Goal: Register for event/course

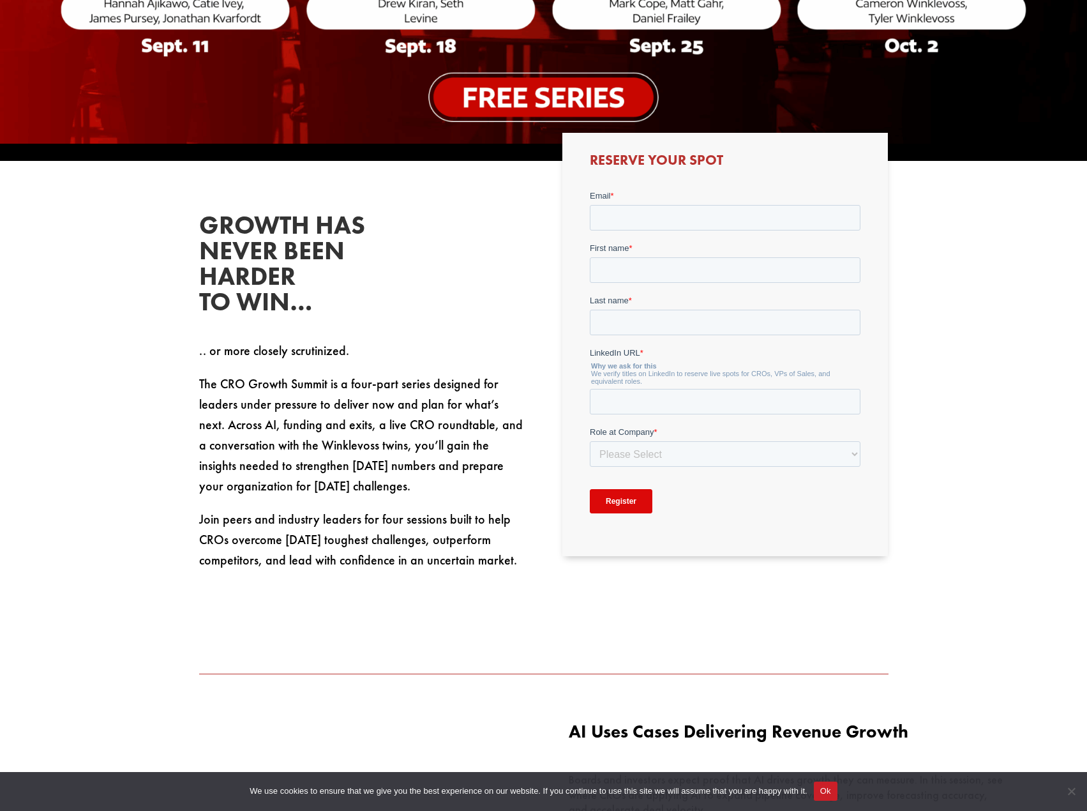
scroll to position [255, 0]
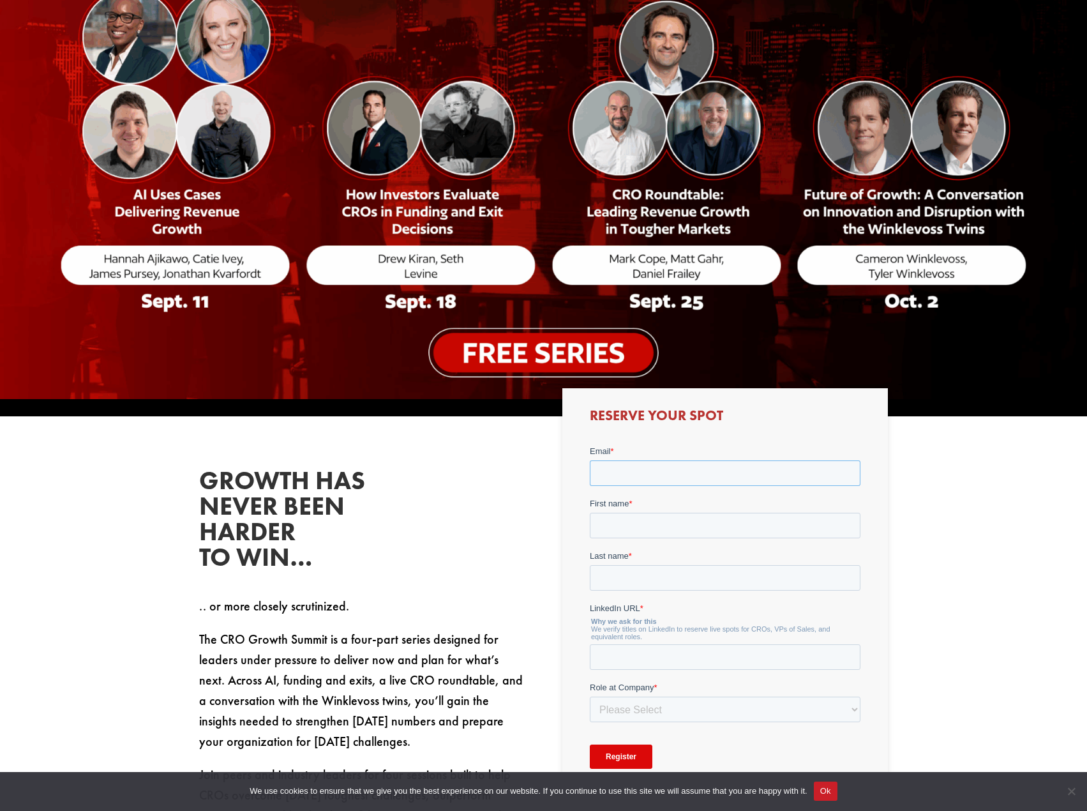
click at [627, 465] on input "Email *" at bounding box center [725, 473] width 271 height 26
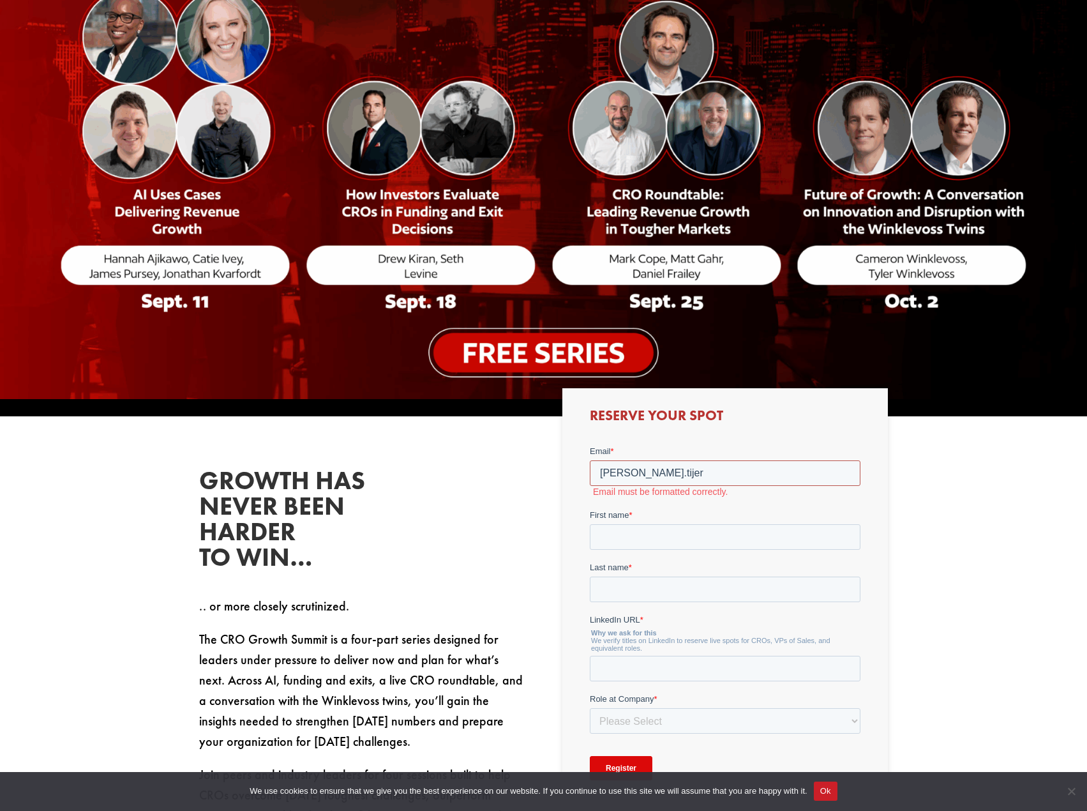
type input "carlos.tijerina@grupojar.com.mx"
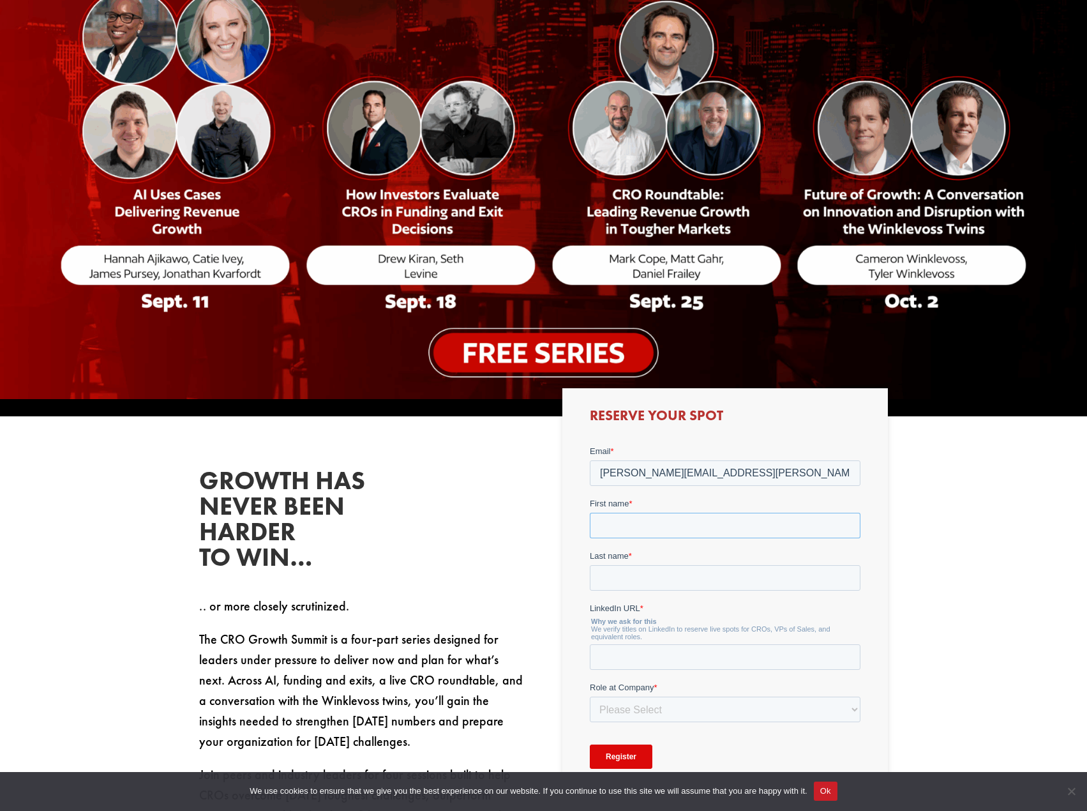
click at [631, 534] on input "First name *" at bounding box center [725, 526] width 271 height 26
type input "Carlos"
type input "Tijerina"
click at [631, 707] on select "Please Select C-Level (CRO, CSO, etc) Senior Leadership (VP of Sales, VP of Ena…" at bounding box center [725, 709] width 271 height 26
select select "Director/Manager (Sales Director, Regional Sales Manager, etc)"
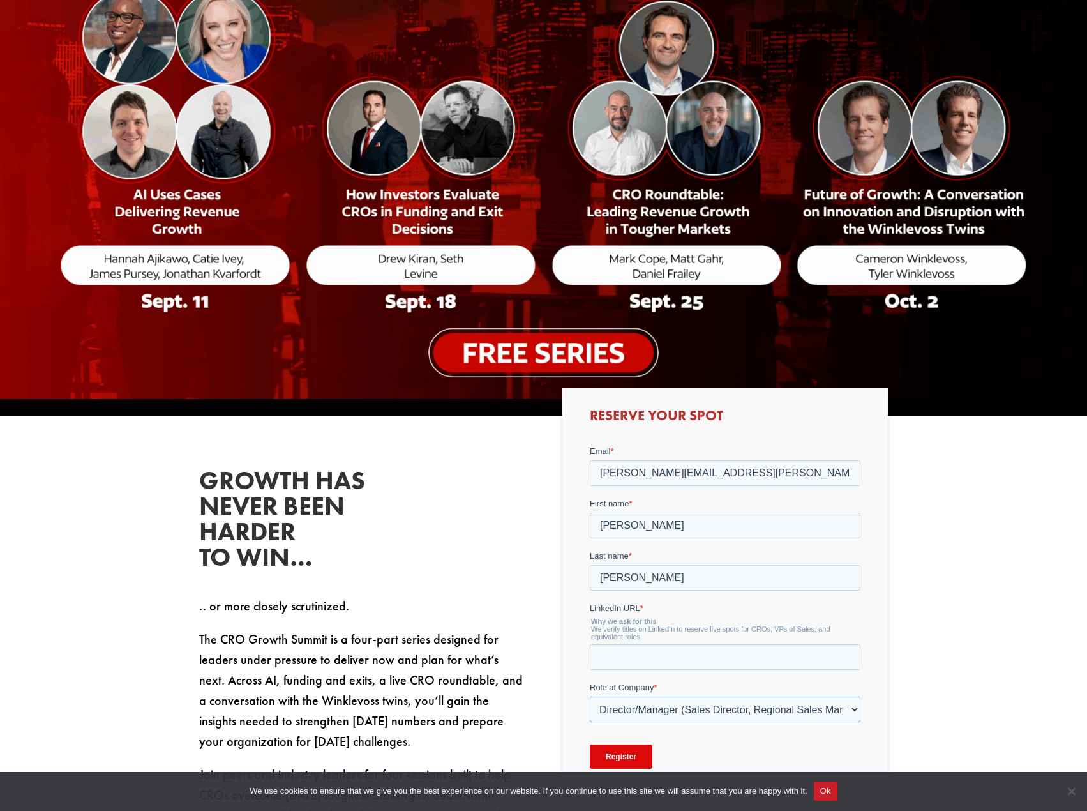
click at [590, 696] on select "Please Select C-Level (CRO, CSO, etc) Senior Leadership (VP of Sales, VP of Ena…" at bounding box center [725, 709] width 271 height 26
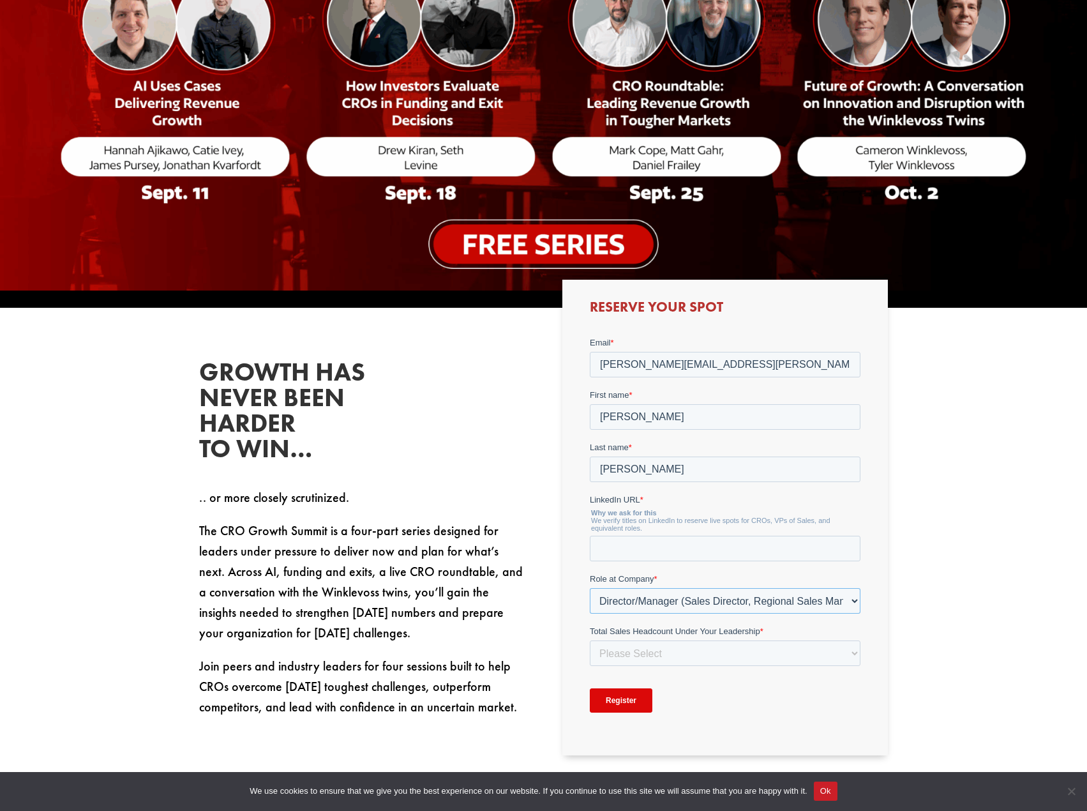
scroll to position [383, 0]
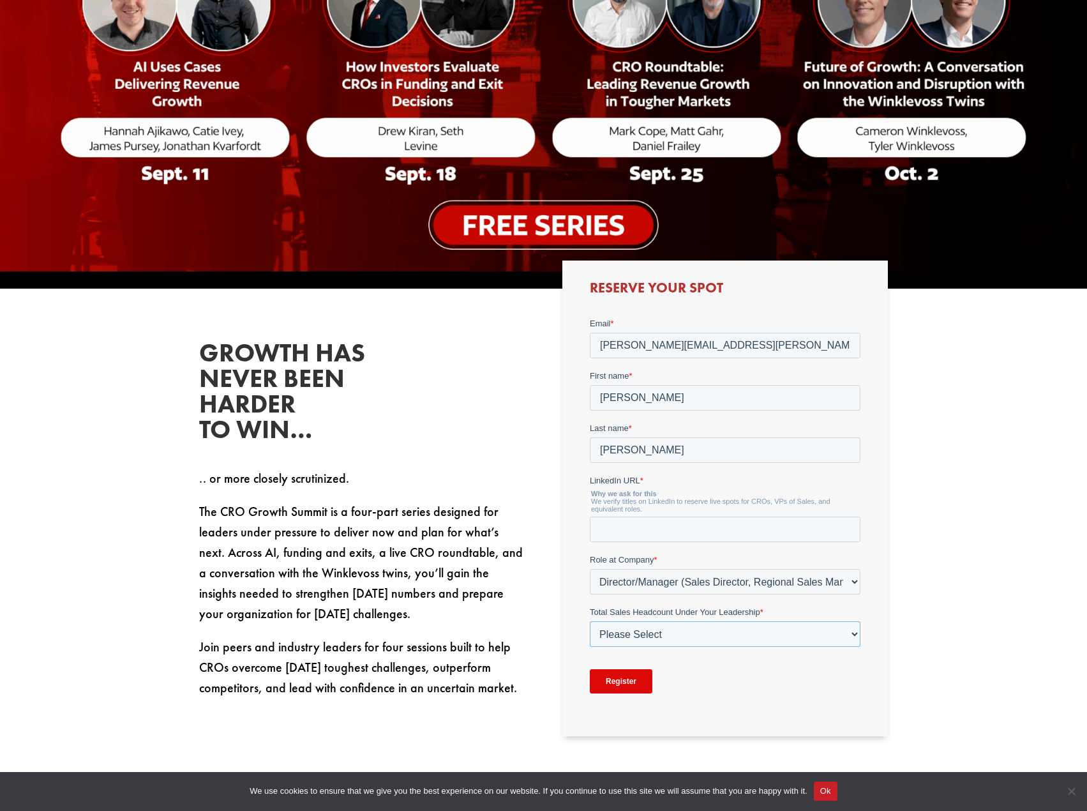
click at [637, 641] on select "Please Select Just Me 1-9 10-19 20-49 50-99 100+" at bounding box center [725, 634] width 271 height 26
select select "20-49"
click at [590, 621] on select "Please Select Just Me 1-9 10-19 20-49 50-99 100+" at bounding box center [725, 634] width 271 height 26
click at [612, 530] on input "LinkedIn URL *" at bounding box center [725, 529] width 271 height 26
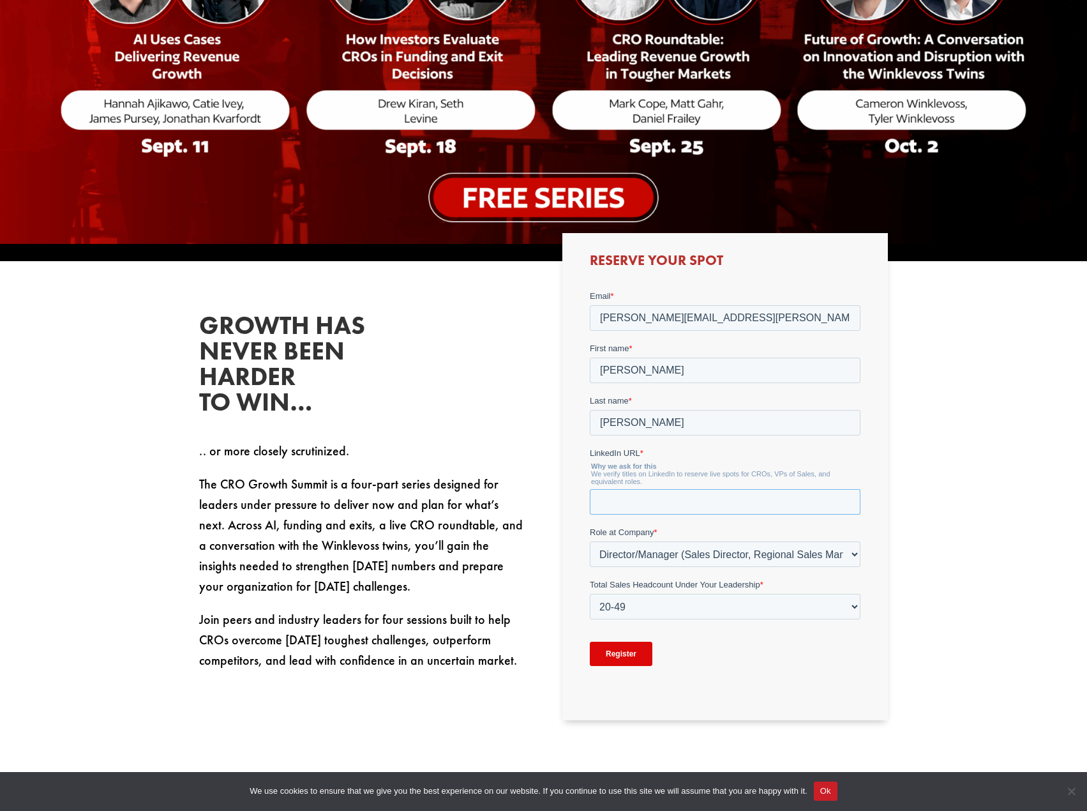
scroll to position [506, 0]
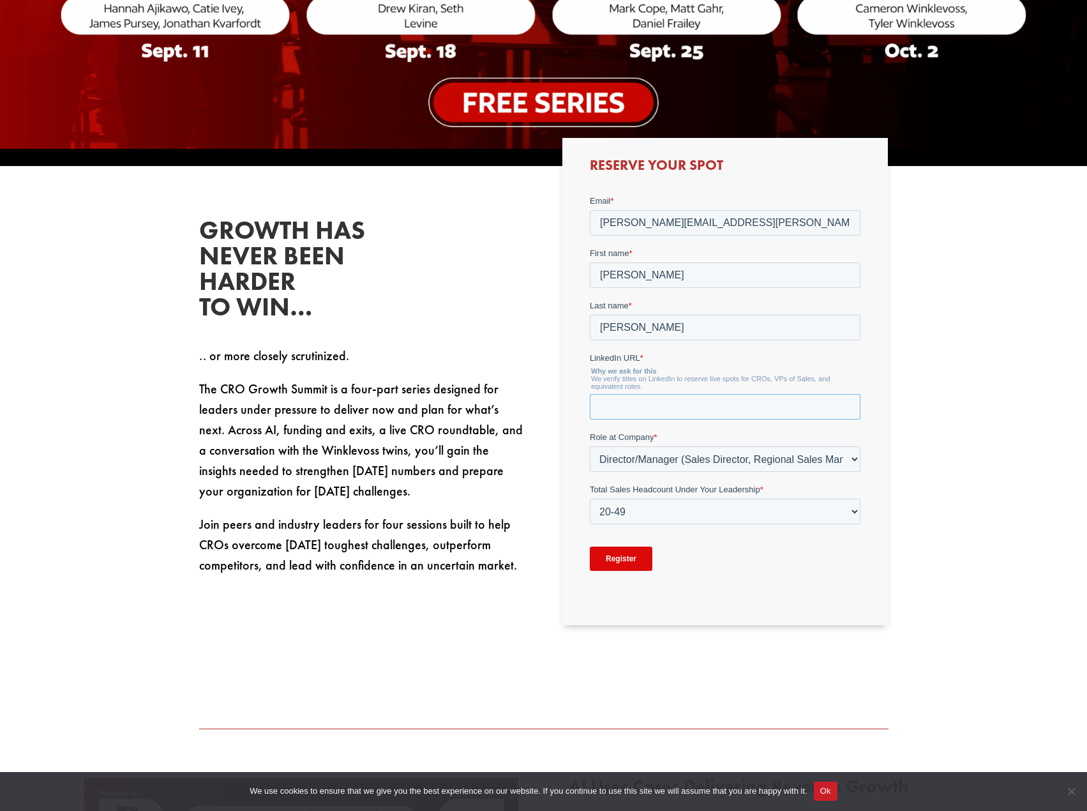
paste input "linkedin.com/in/carlos-tijerina-b6118920"
type input "linkedin.com/in/carlos-tijerina-b6118920"
click at [622, 555] on input "Register" at bounding box center [621, 558] width 63 height 24
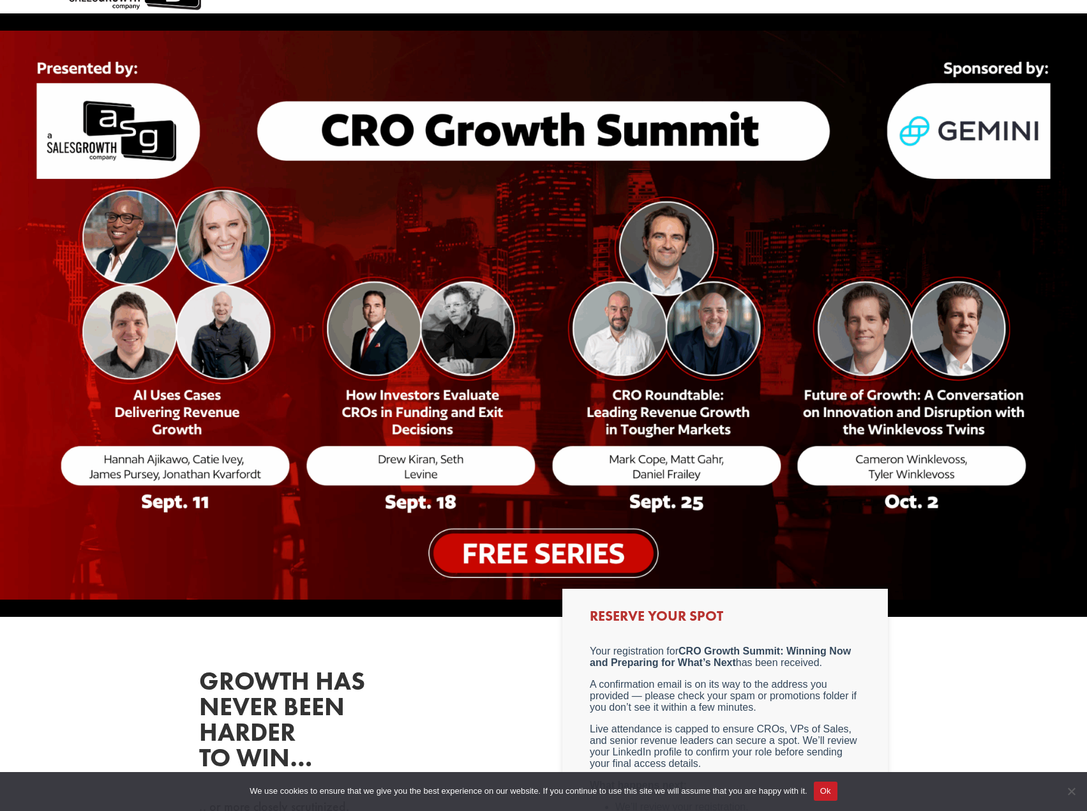
scroll to position [0, 0]
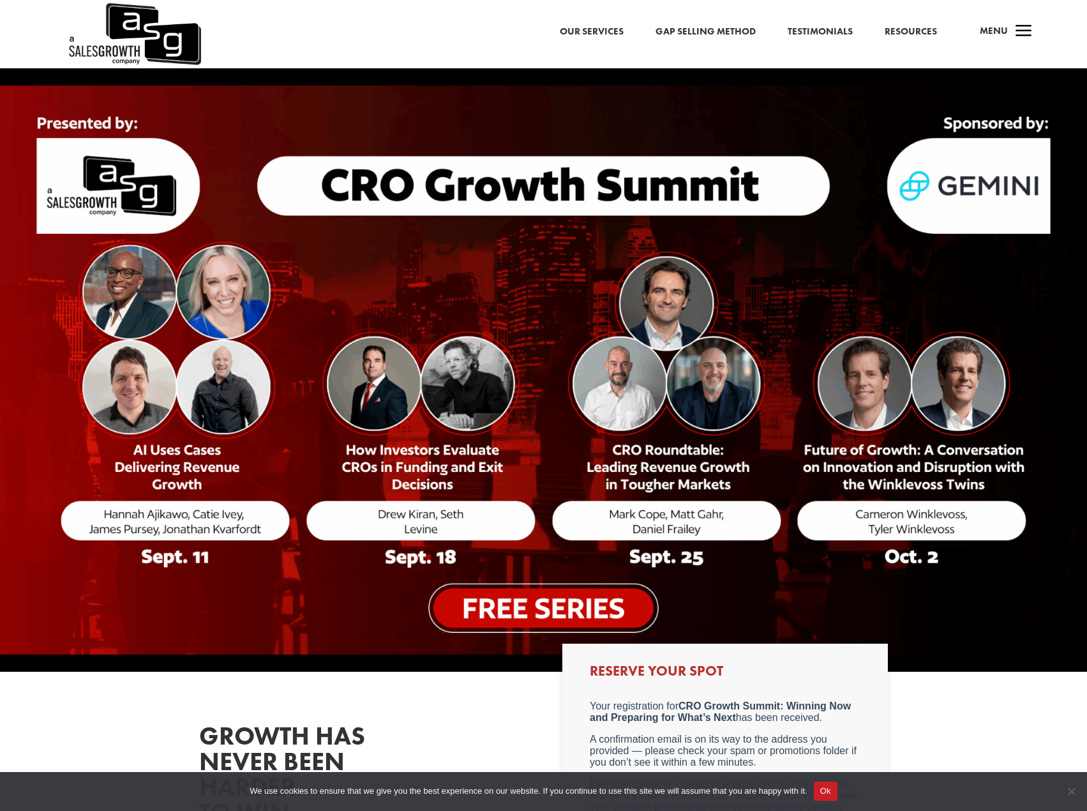
click at [592, 31] on link "Our Services" at bounding box center [592, 32] width 64 height 17
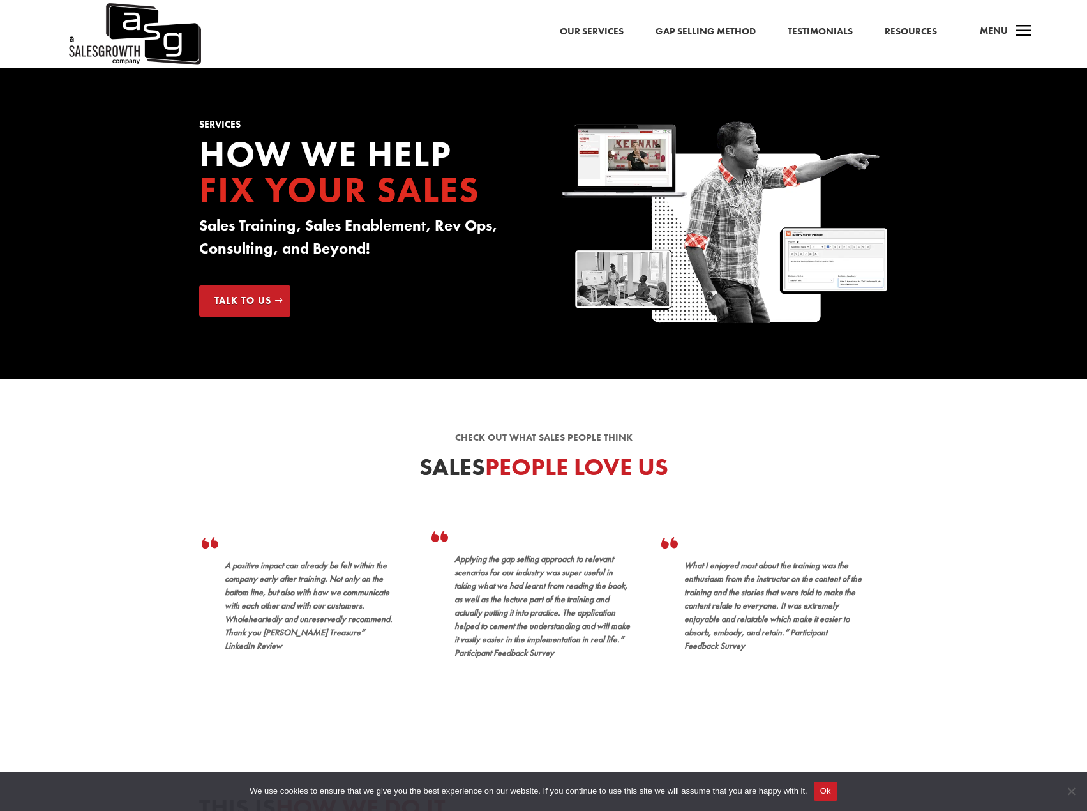
click at [1005, 34] on span "Menu" at bounding box center [994, 30] width 28 height 13
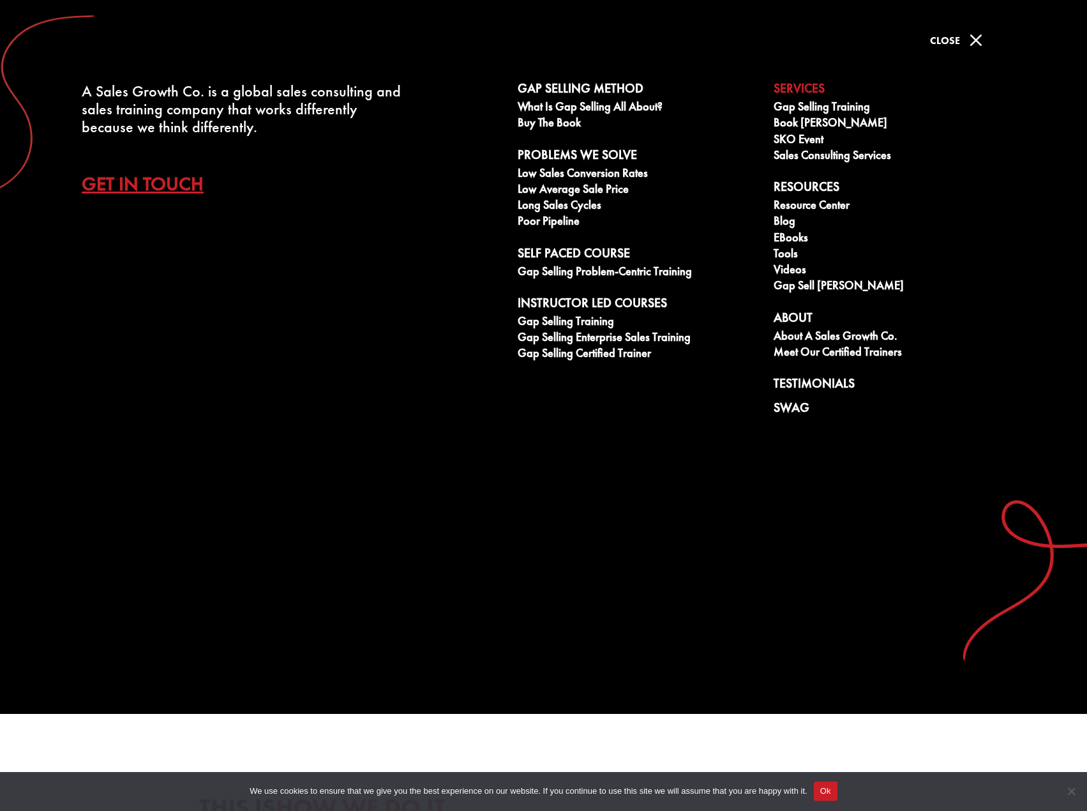
drag, startPoint x: 824, startPoint y: 794, endPoint x: 815, endPoint y: 787, distance: 11.9
click at [823, 793] on button "Ok" at bounding box center [826, 790] width 24 height 19
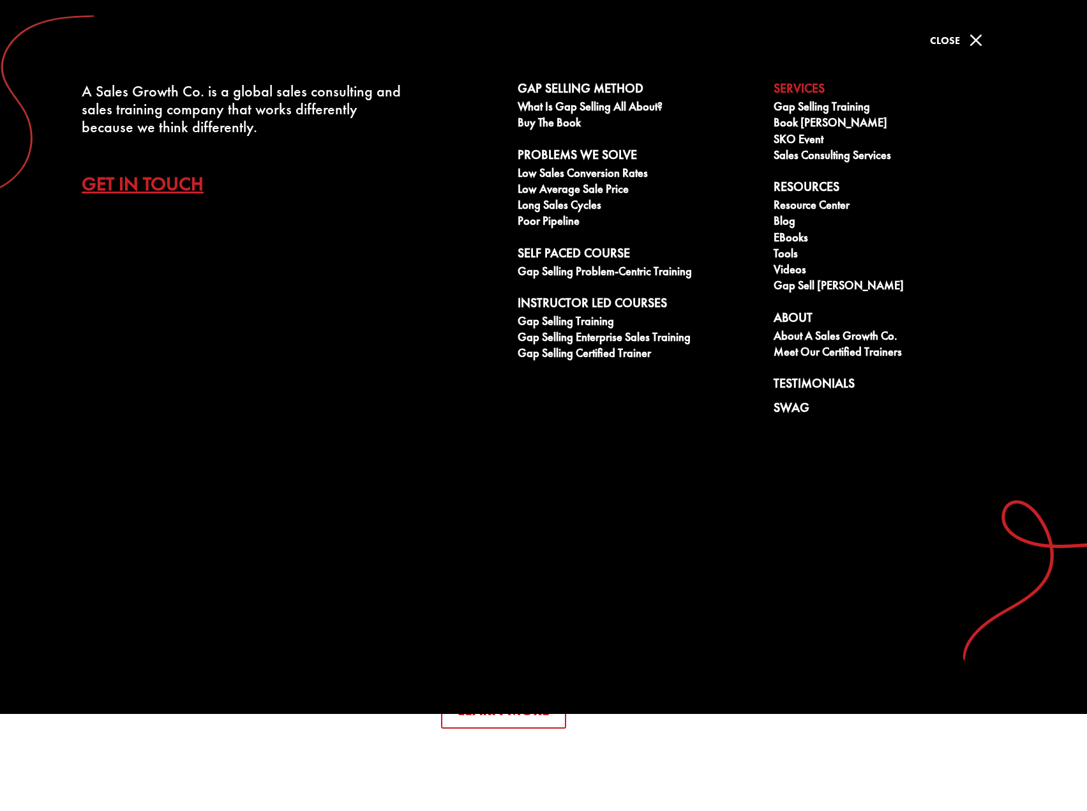
scroll to position [1915, 0]
click at [956, 38] on span "Close" at bounding box center [945, 40] width 30 height 13
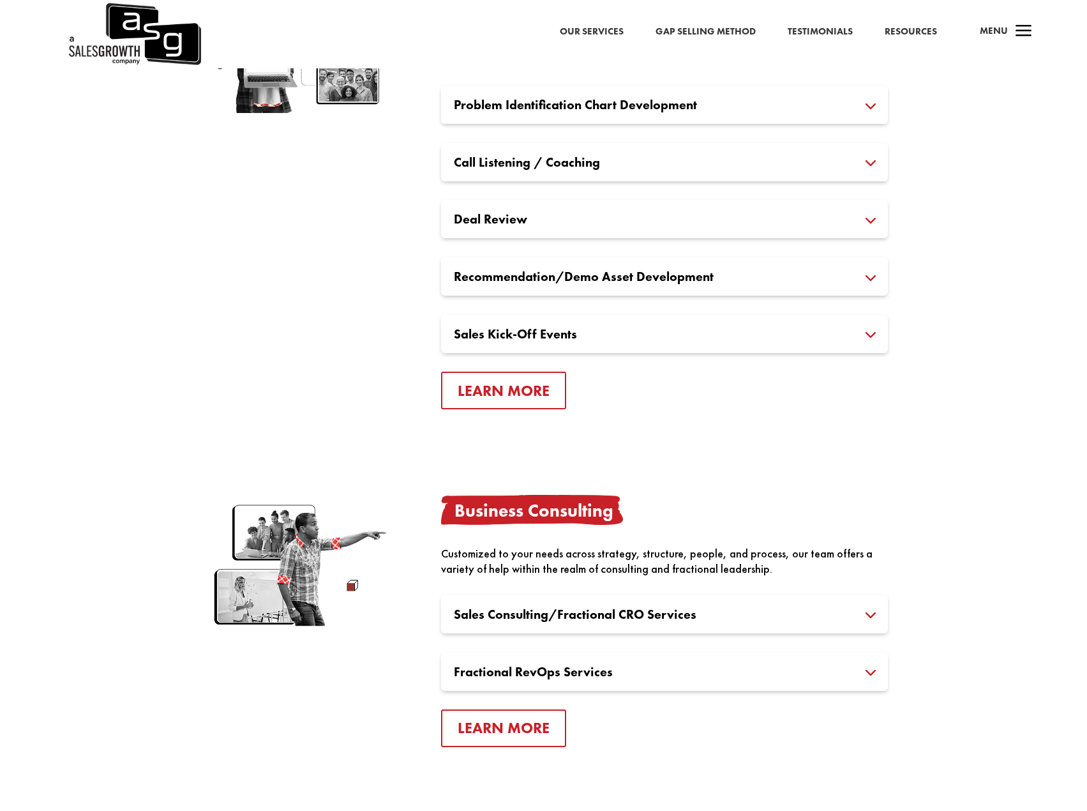
click at [870, 219] on h3 "Deal Review" at bounding box center [664, 219] width 421 height 13
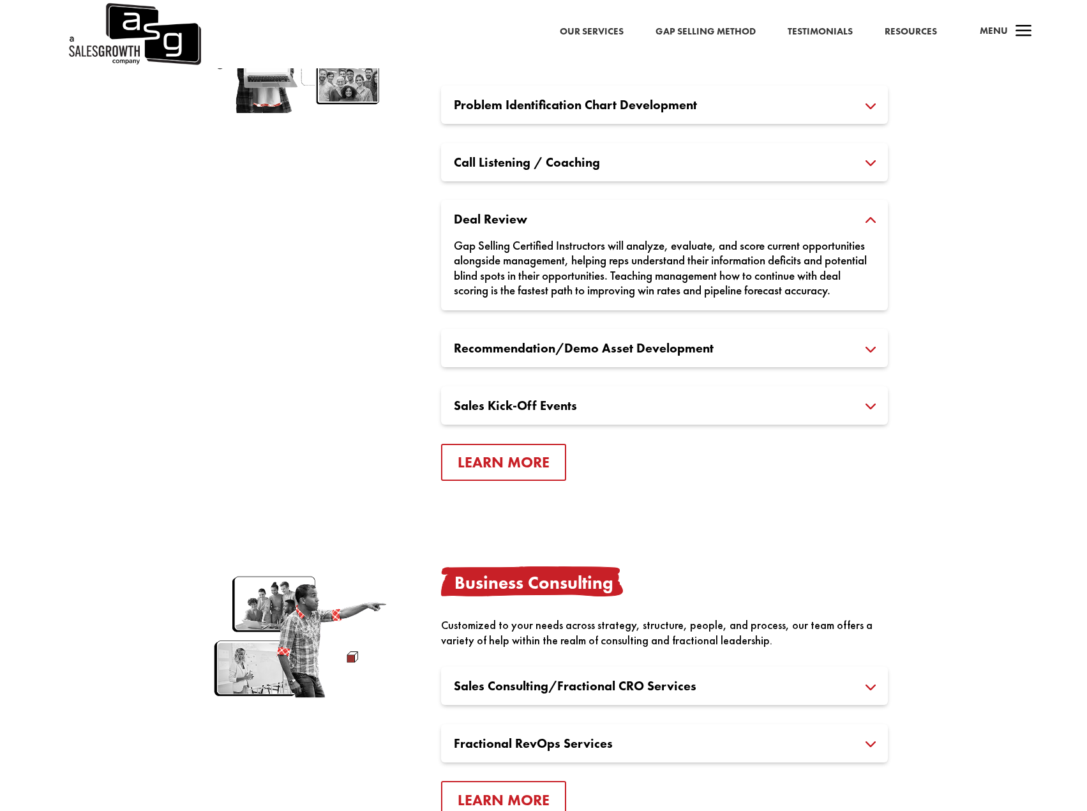
click at [872, 165] on h3 "Call Listening / Coaching" at bounding box center [664, 162] width 421 height 13
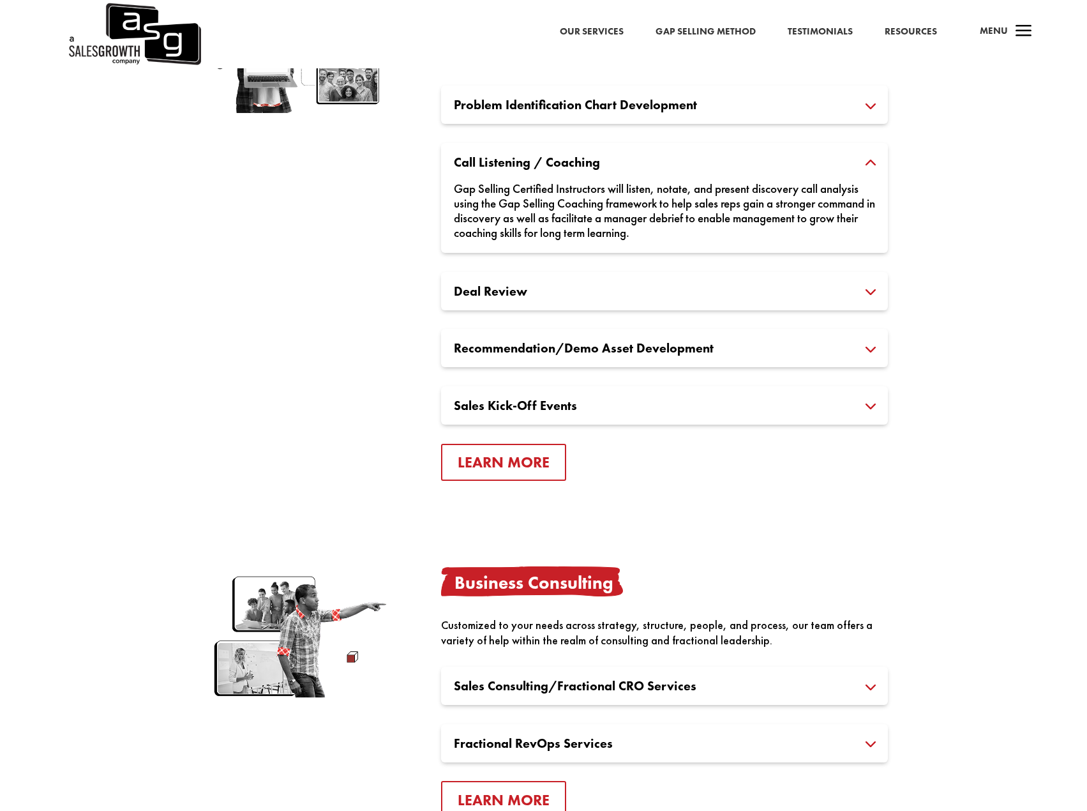
click at [872, 111] on h3 "Problem Identification Chart Development" at bounding box center [664, 104] width 421 height 13
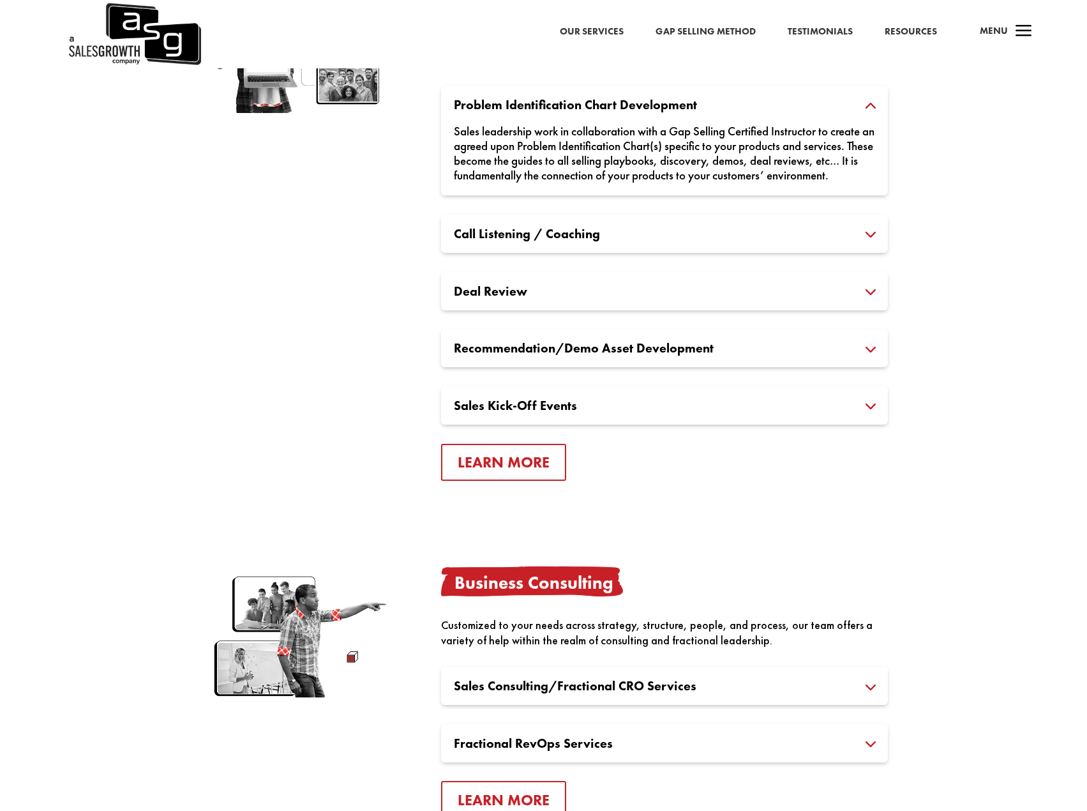
click at [874, 412] on h3 "Sales Kick-Off Events" at bounding box center [664, 405] width 421 height 13
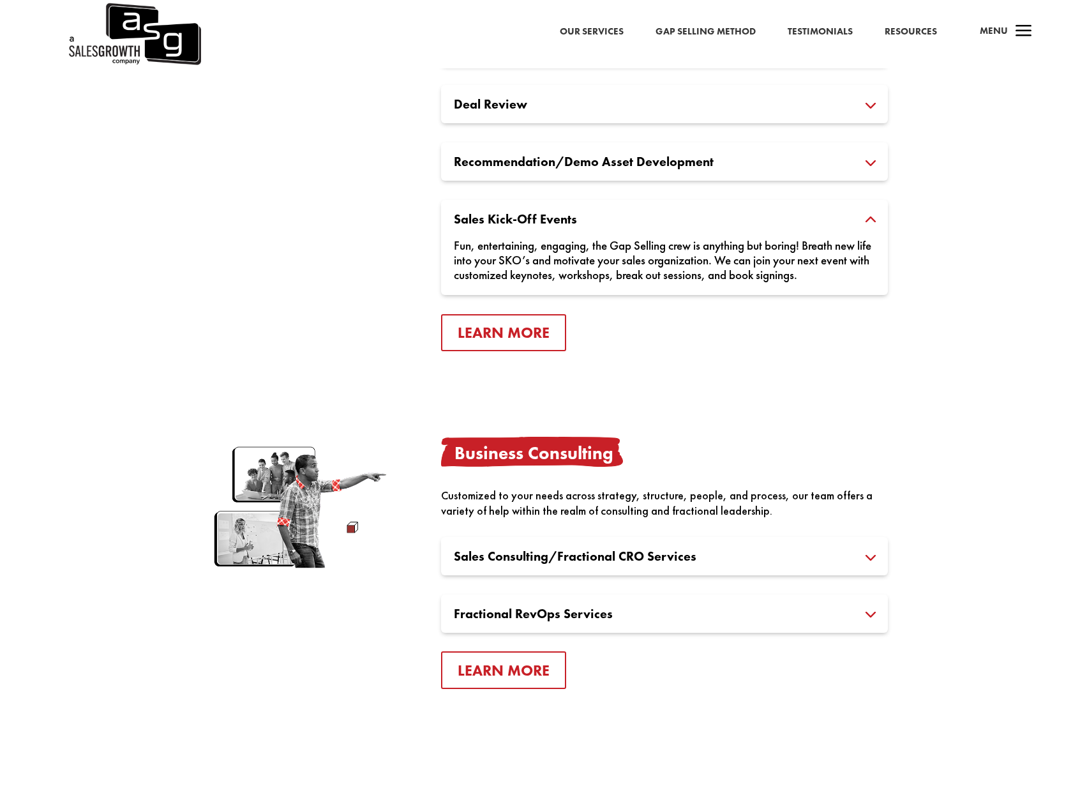
scroll to position [2043, 0]
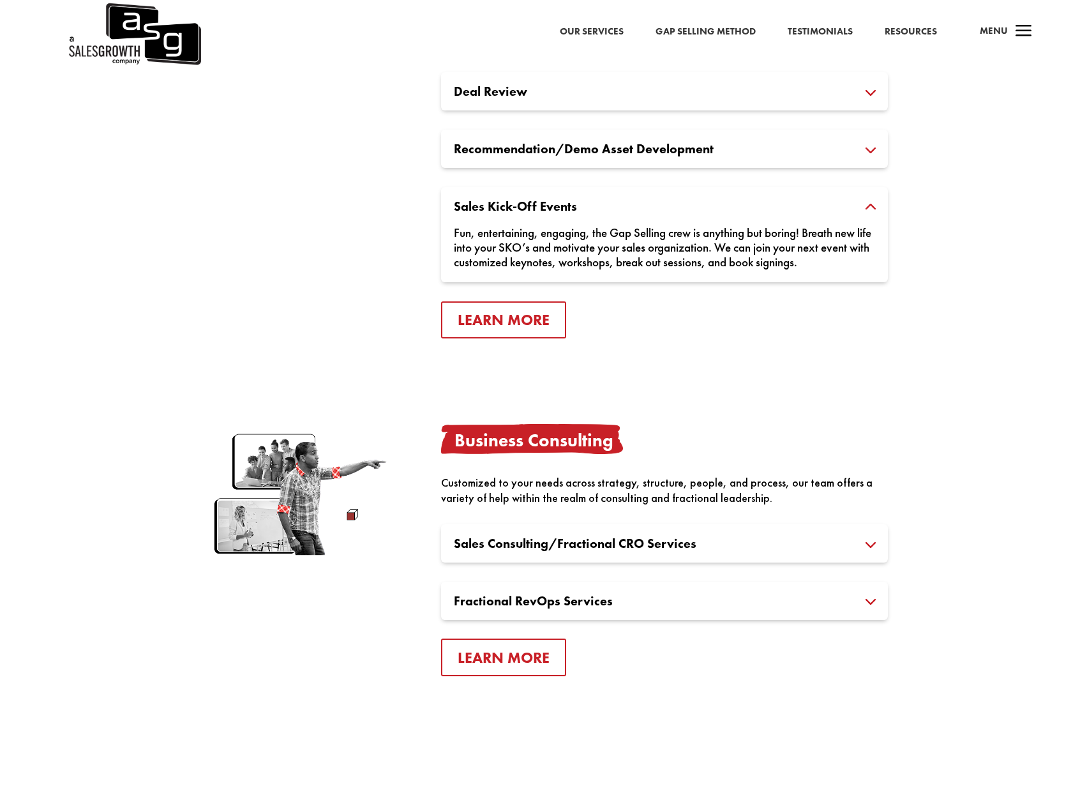
click at [875, 605] on h3 "Fractional RevOps Services" at bounding box center [664, 600] width 421 height 13
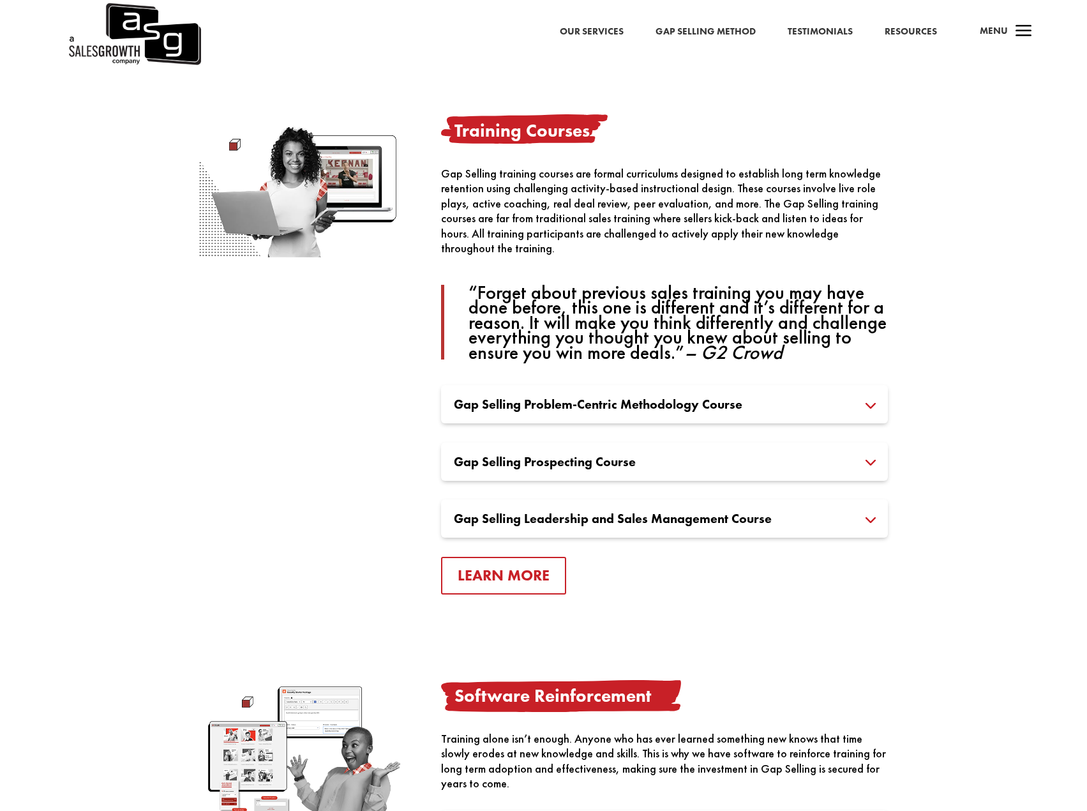
scroll to position [1149, 0]
